Goal: Information Seeking & Learning: Check status

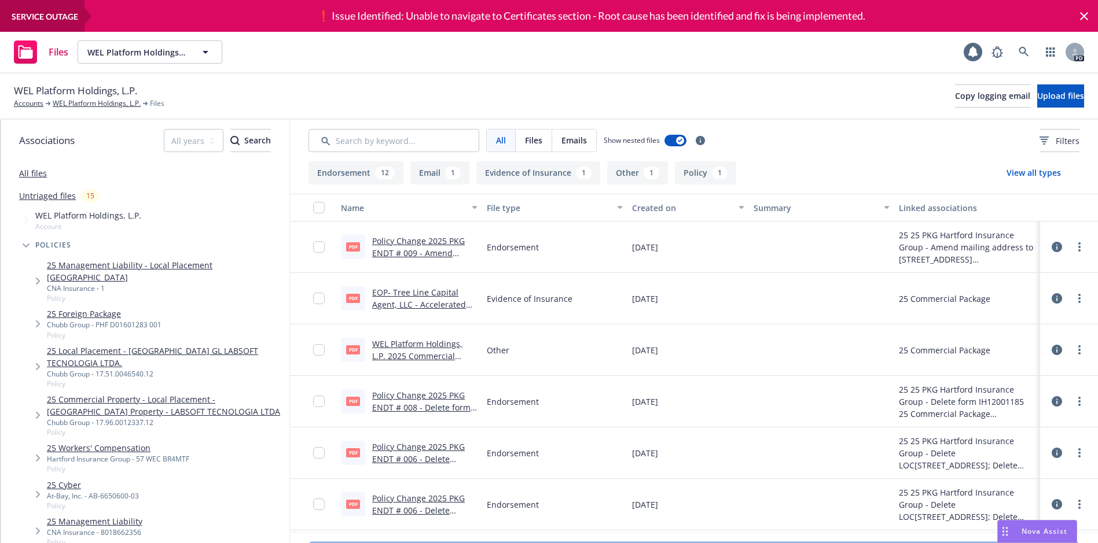
scroll to position [41, 0]
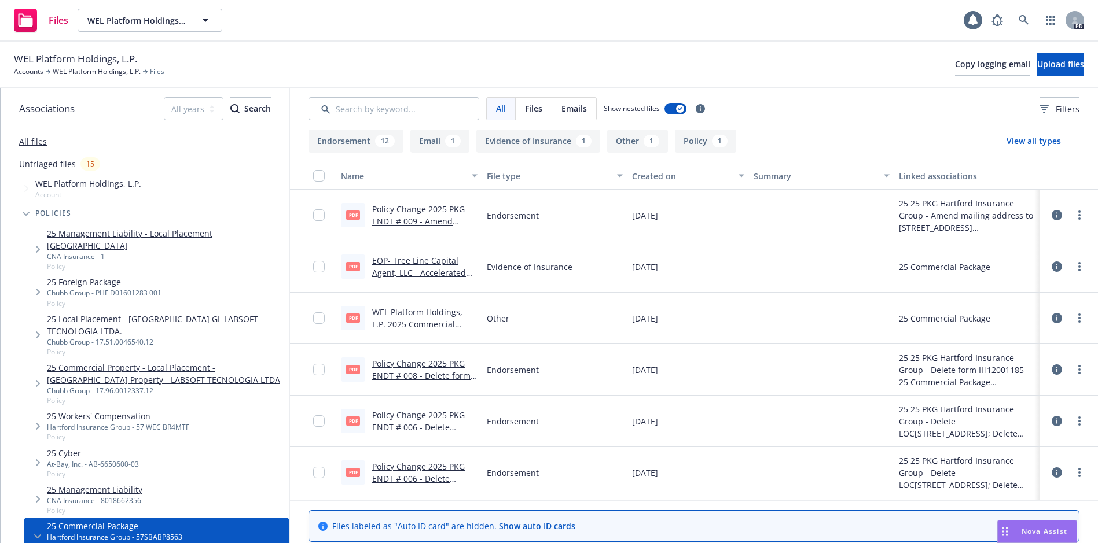
click at [411, 307] on link "WEL Platform Holdings, L.P. 2025 Commercial Package Policy Holder Notice.pdf" at bounding box center [417, 330] width 90 height 47
click at [95, 67] on link "WEL Platform Holdings, L.P." at bounding box center [97, 72] width 88 height 10
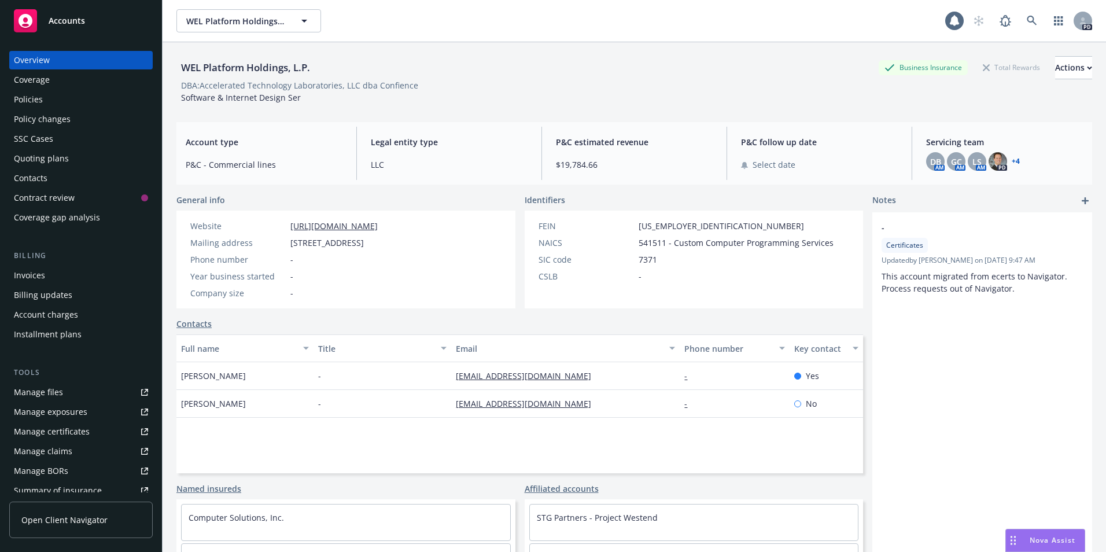
click at [30, 102] on div "Policies" at bounding box center [28, 99] width 29 height 19
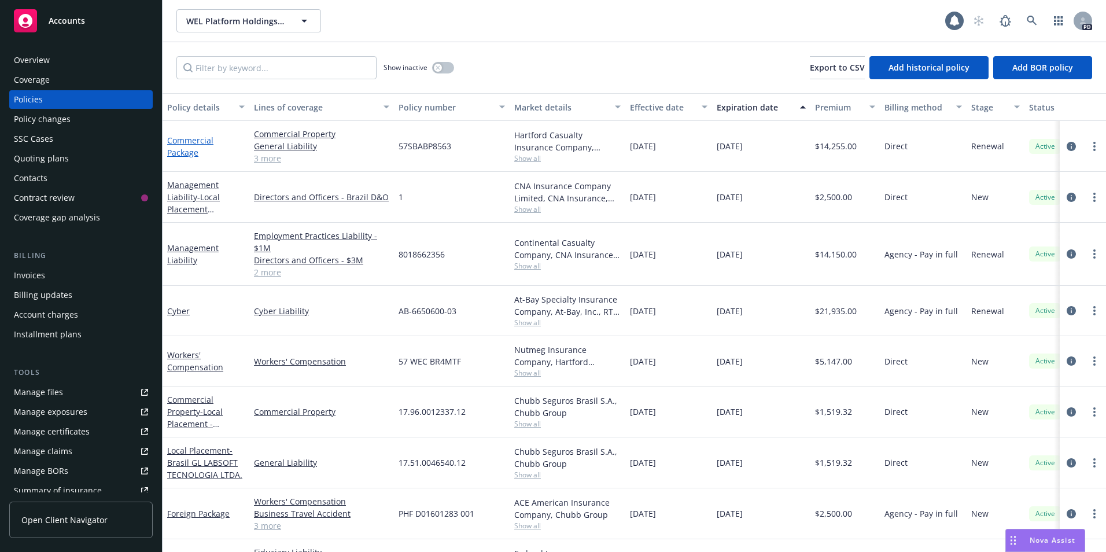
click at [178, 140] on link "Commercial Package" at bounding box center [190, 146] width 46 height 23
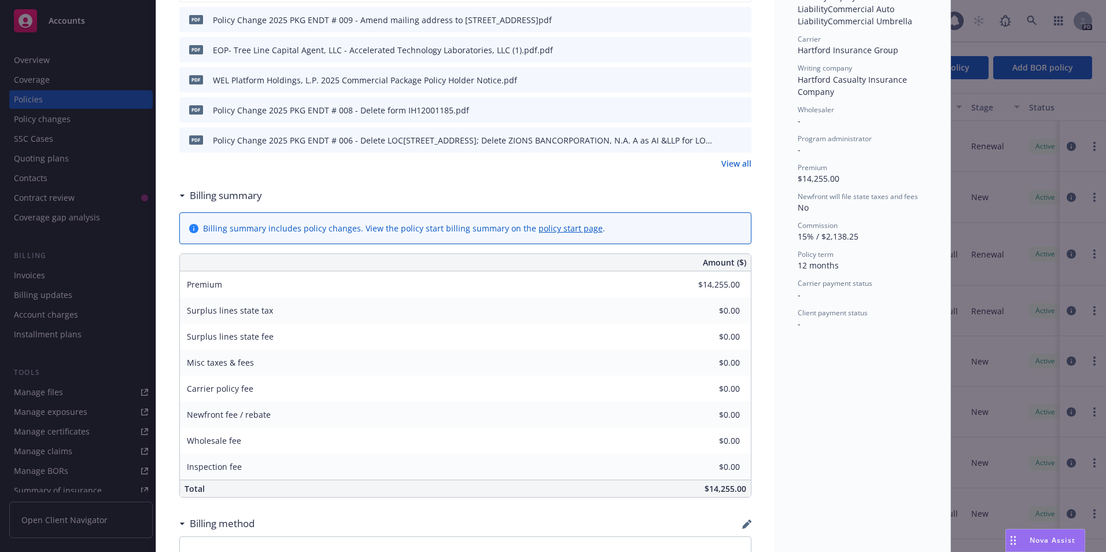
scroll to position [340, 0]
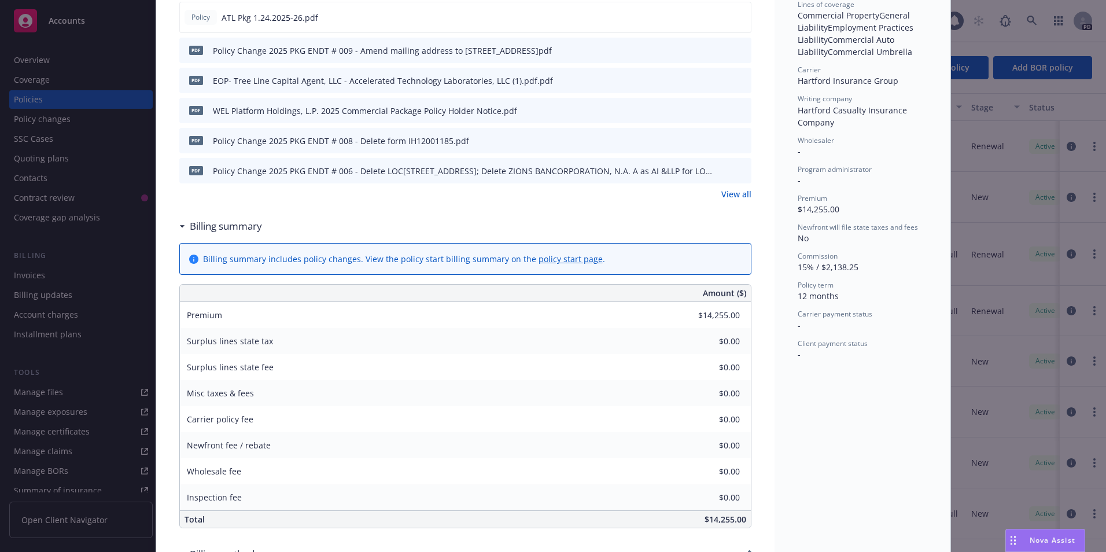
click at [35, 271] on div "Policy Commercial Package Add internal notes here... View claims View scheduled…" at bounding box center [553, 276] width 1106 height 552
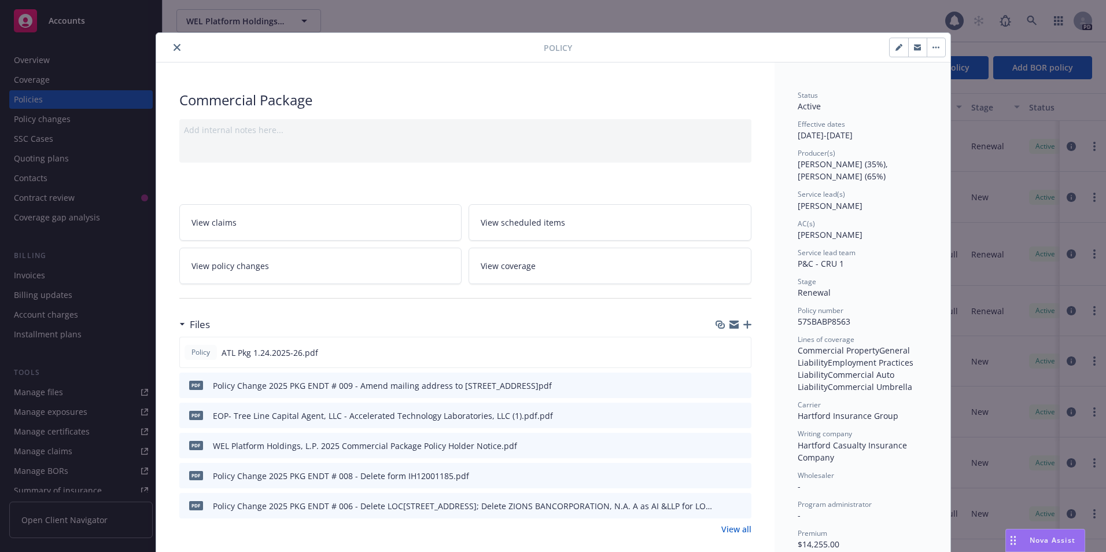
scroll to position [0, 0]
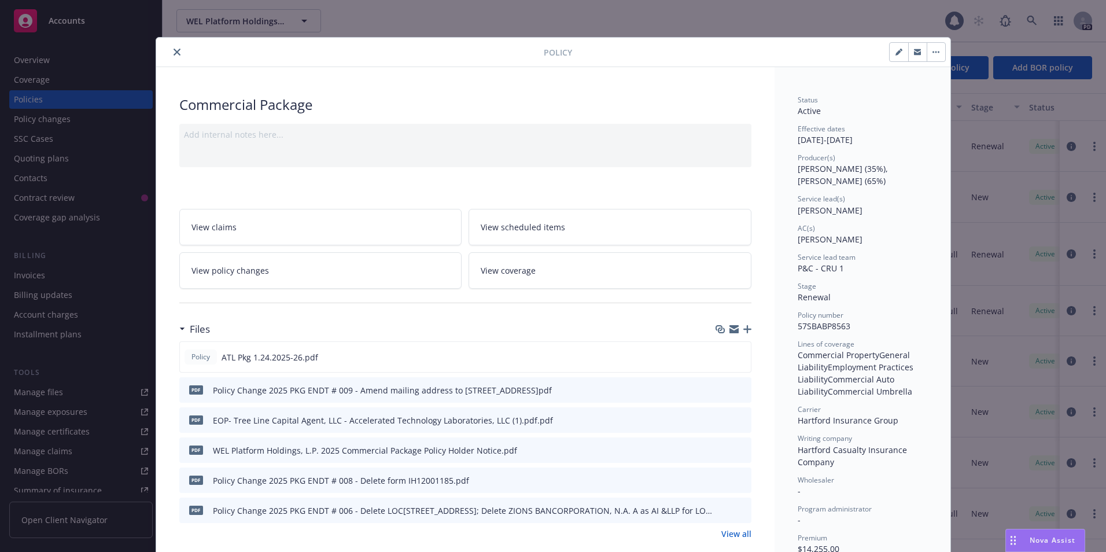
click at [174, 51] on icon "close" at bounding box center [177, 52] width 7 height 7
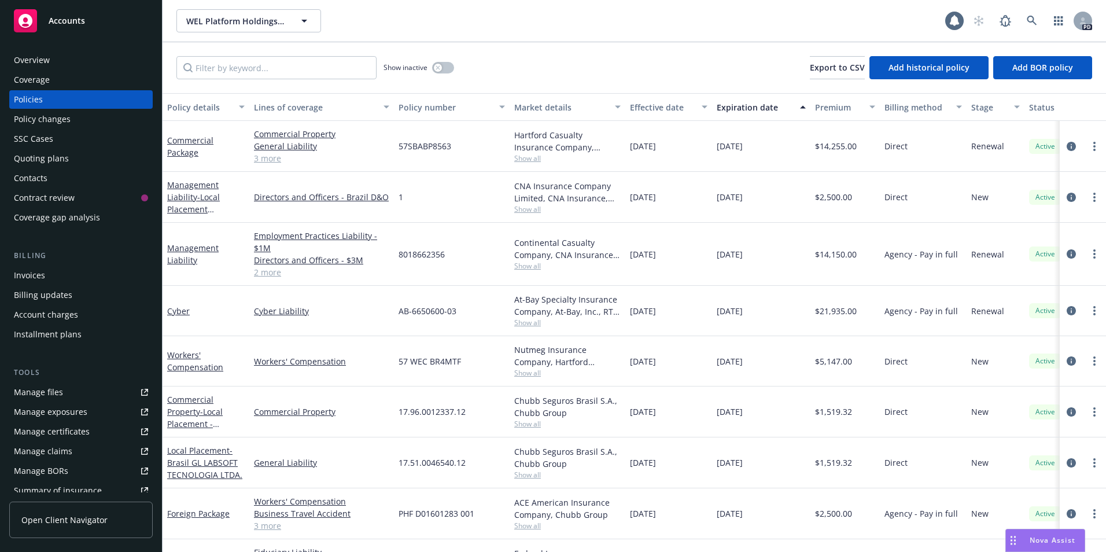
click at [26, 269] on div "Invoices" at bounding box center [29, 275] width 31 height 19
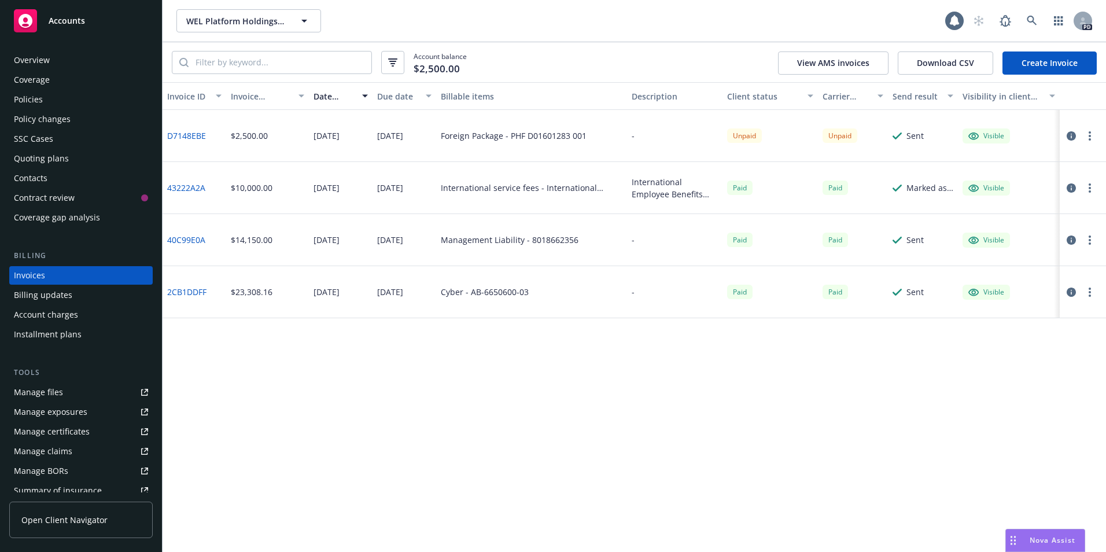
click at [31, 99] on div "Policies" at bounding box center [28, 99] width 29 height 19
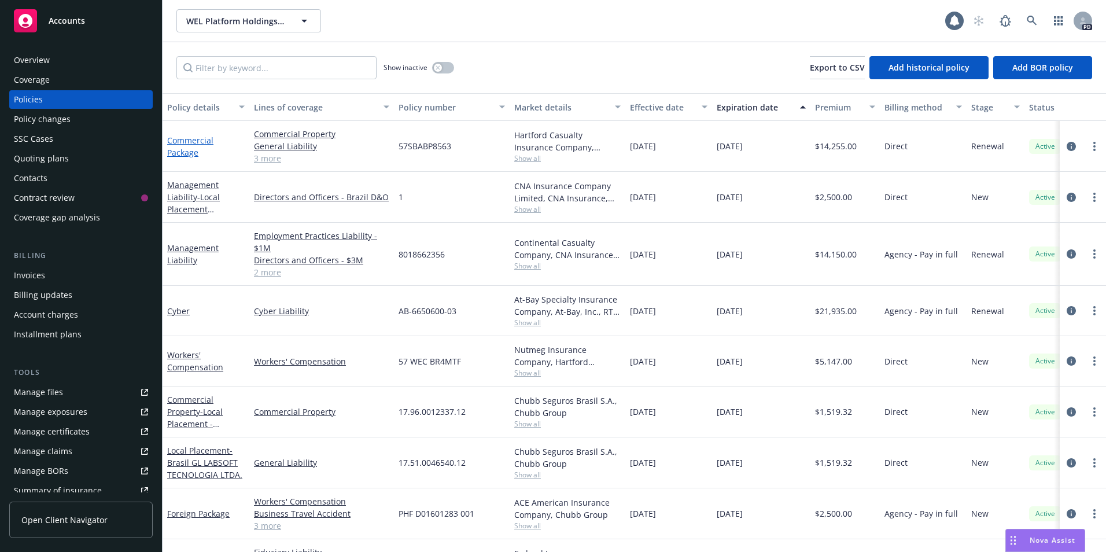
click at [177, 144] on link "Commercial Package" at bounding box center [190, 146] width 46 height 23
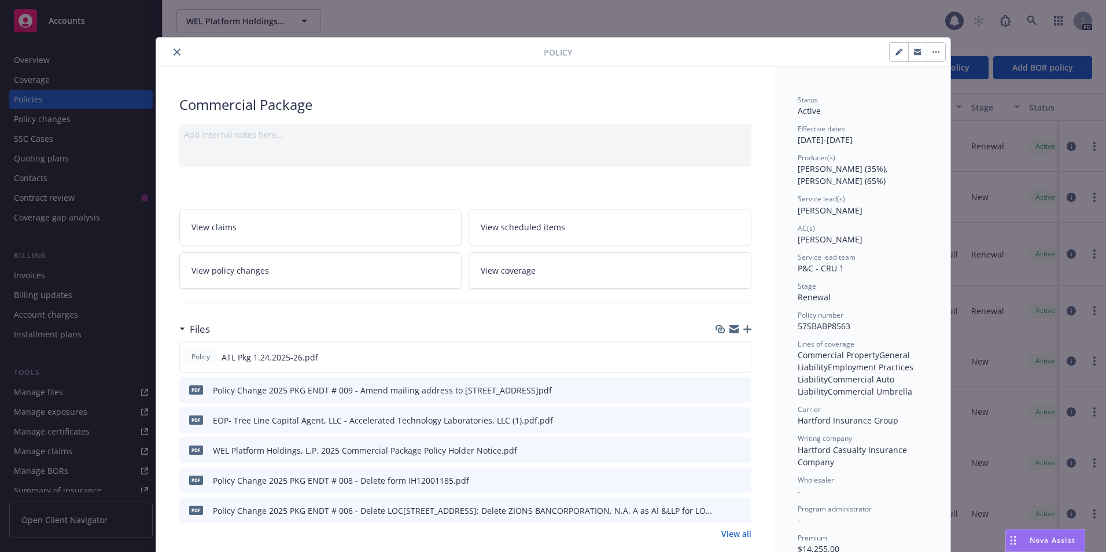
scroll to position [35, 0]
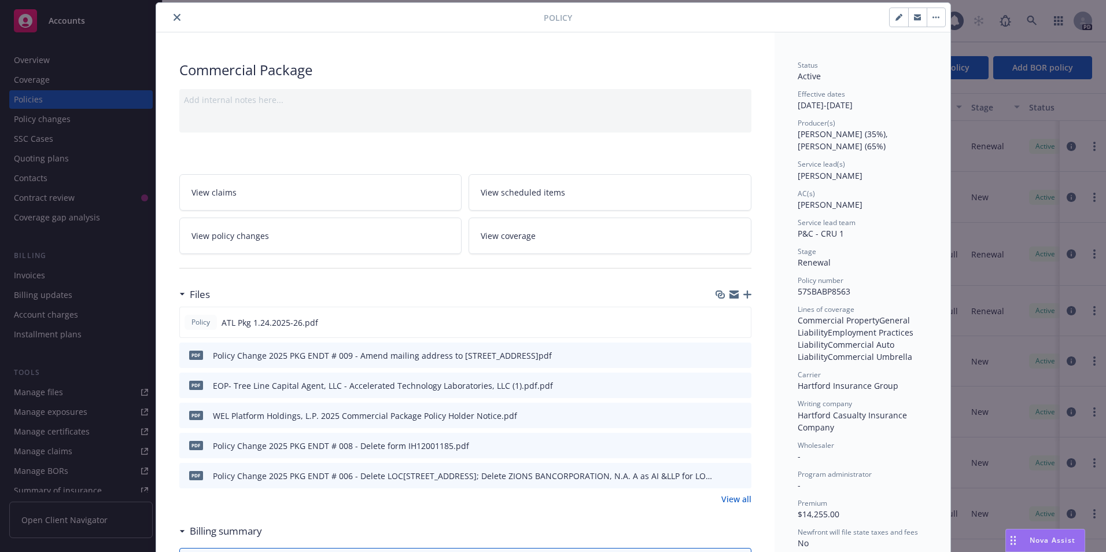
click at [174, 14] on icon "close" at bounding box center [177, 17] width 7 height 7
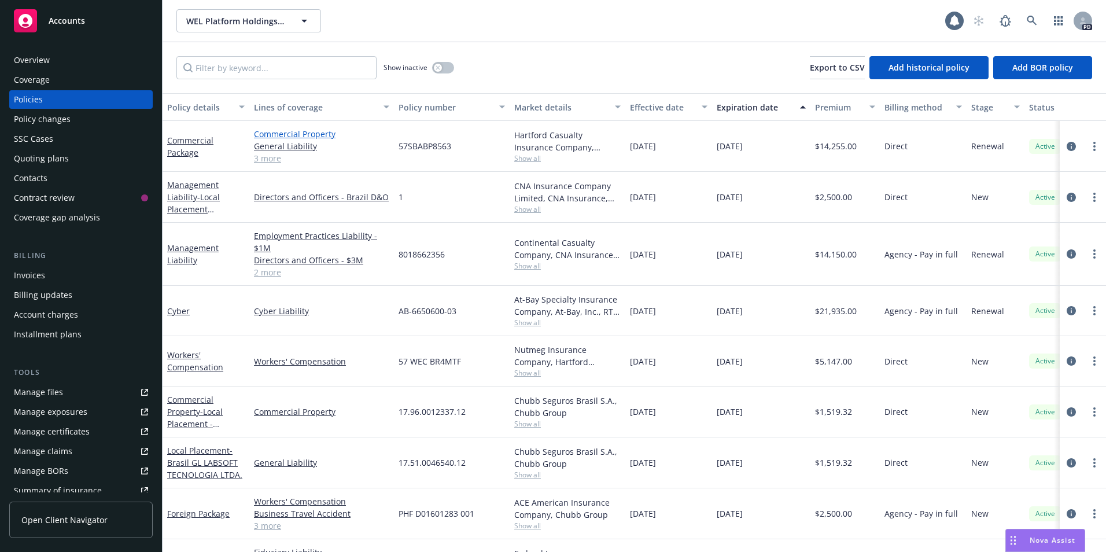
click at [289, 138] on link "Commercial Property" at bounding box center [321, 134] width 135 height 12
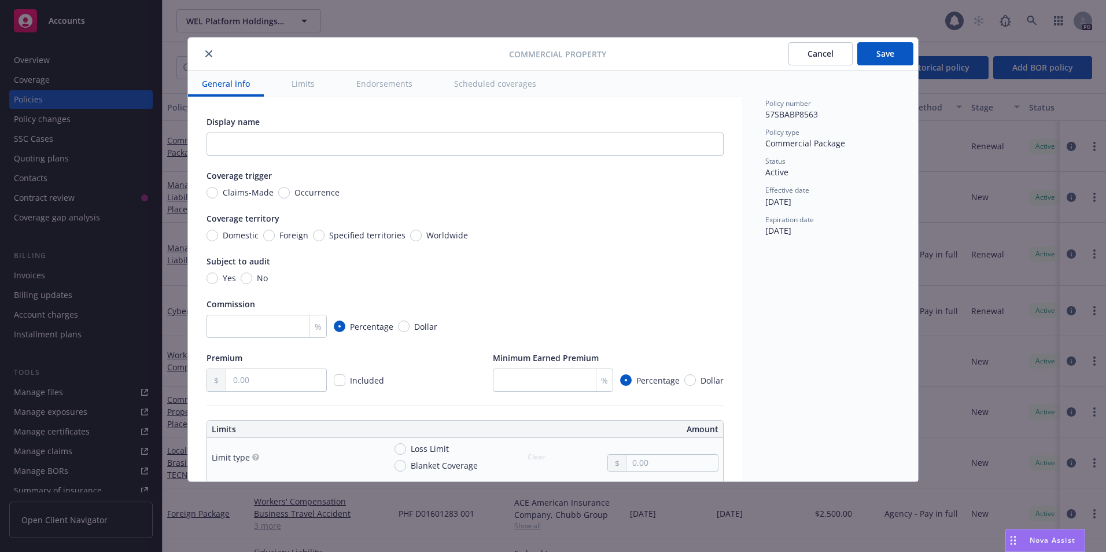
click at [818, 58] on button "Cancel" at bounding box center [821, 53] width 64 height 23
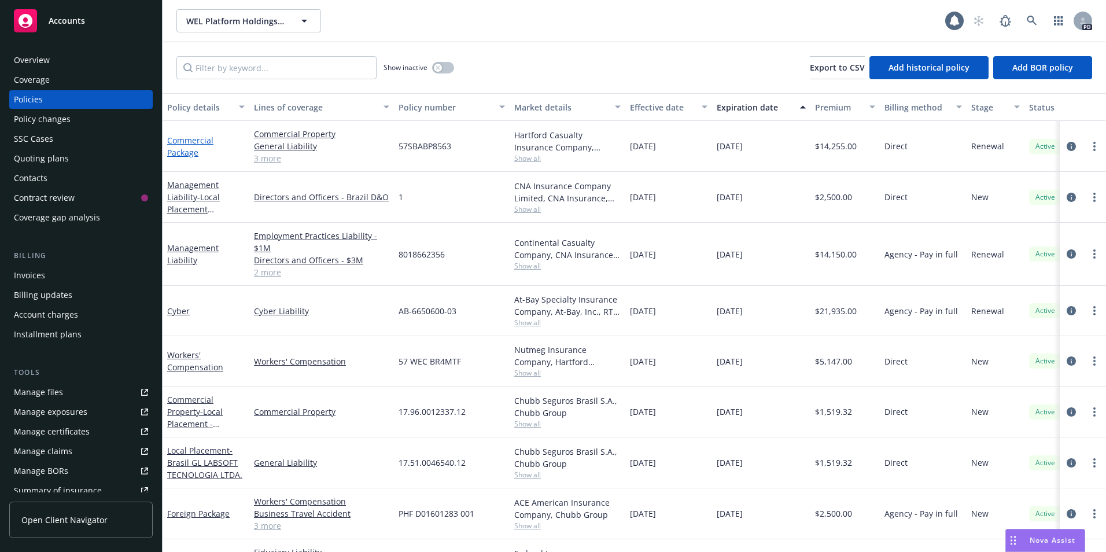
click at [186, 142] on link "Commercial Package" at bounding box center [190, 146] width 46 height 23
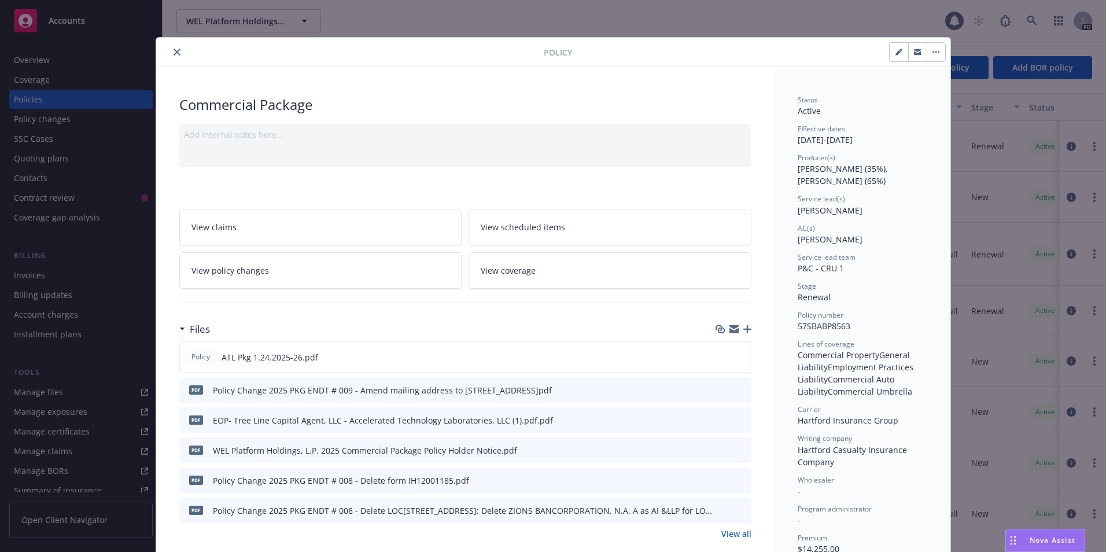
scroll to position [35, 0]
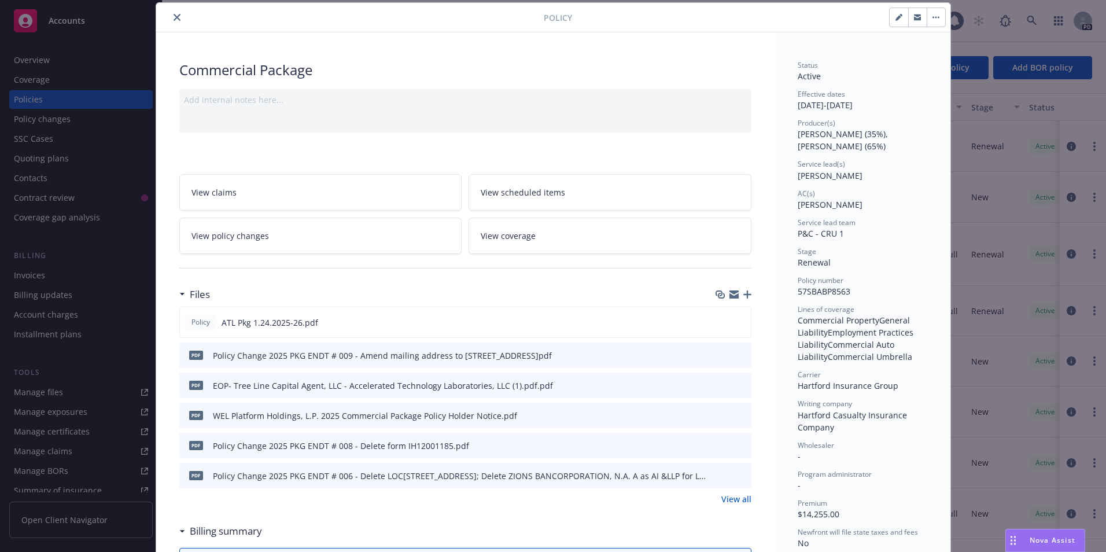
click at [737, 473] on icon "preview file" at bounding box center [741, 475] width 10 height 8
click at [736, 321] on icon "preview file" at bounding box center [740, 322] width 10 height 8
click at [174, 15] on icon "close" at bounding box center [177, 17] width 7 height 7
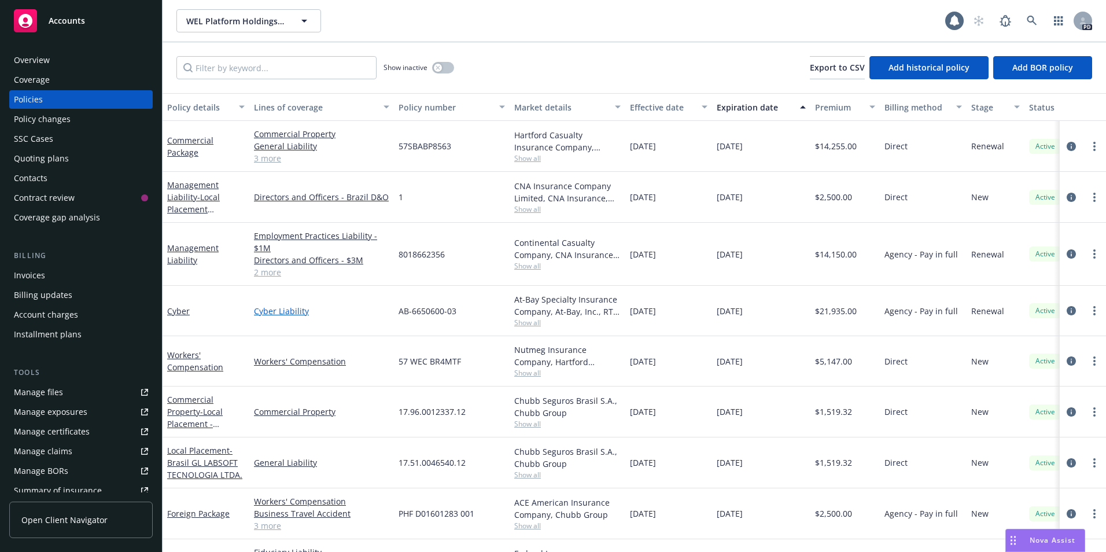
click at [270, 311] on link "Cyber Liability" at bounding box center [321, 311] width 135 height 12
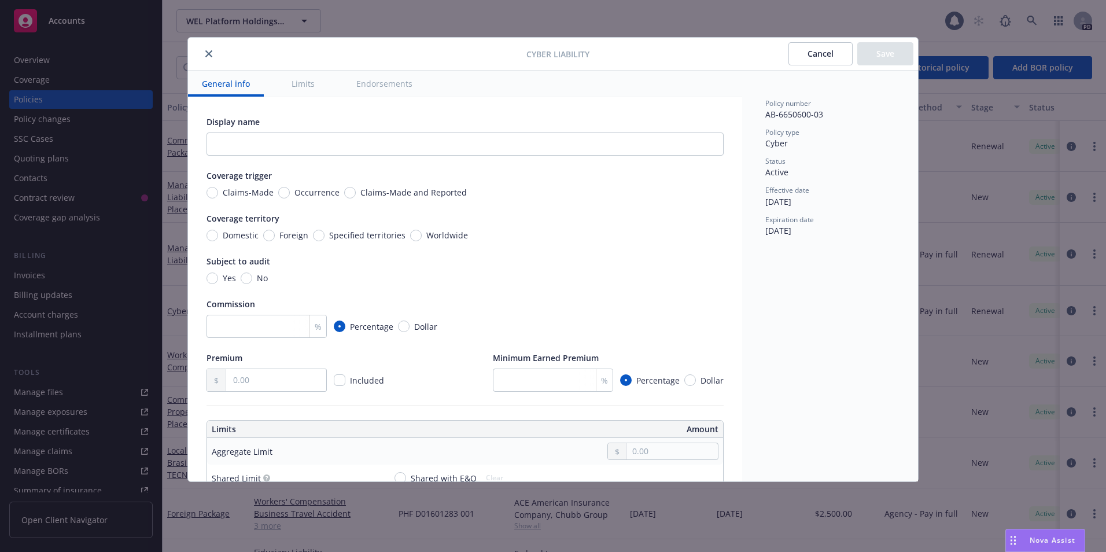
click at [826, 48] on button "Cancel" at bounding box center [821, 53] width 64 height 23
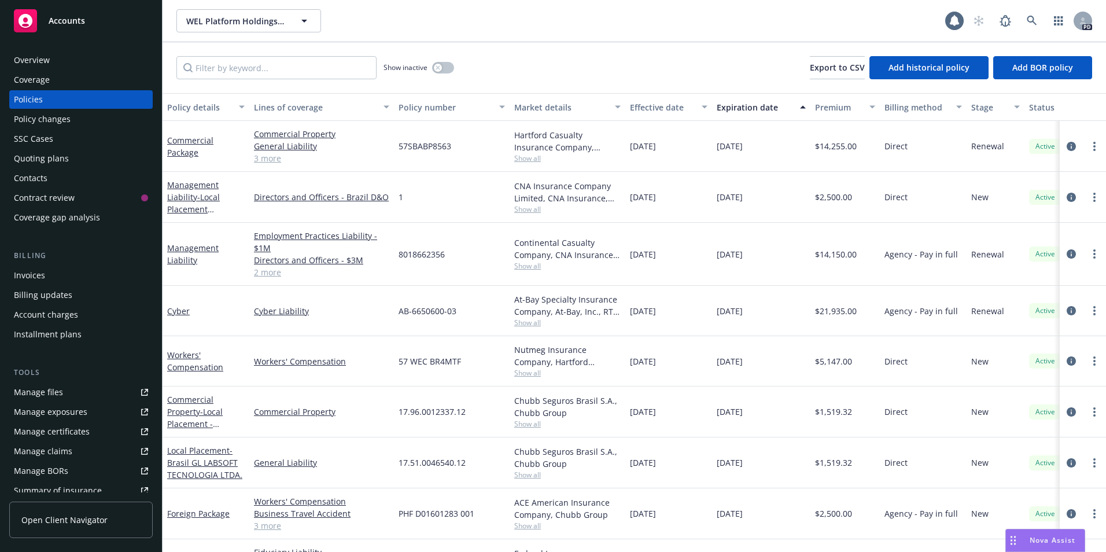
click at [178, 311] on link "Cyber" at bounding box center [178, 311] width 23 height 11
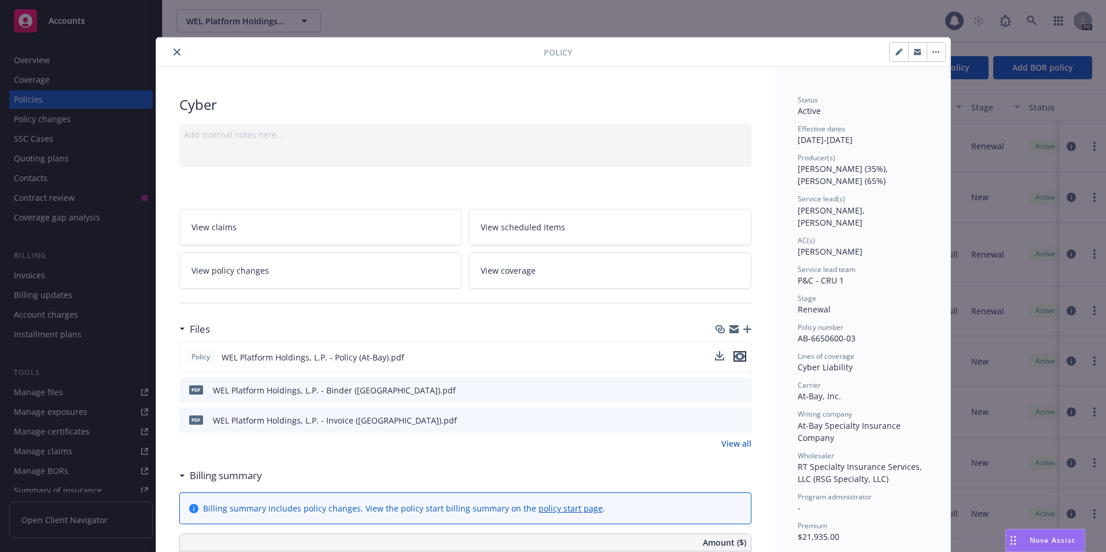
click at [740, 354] on icon "preview file" at bounding box center [740, 356] width 10 height 8
